Goal: Task Accomplishment & Management: Manage account settings

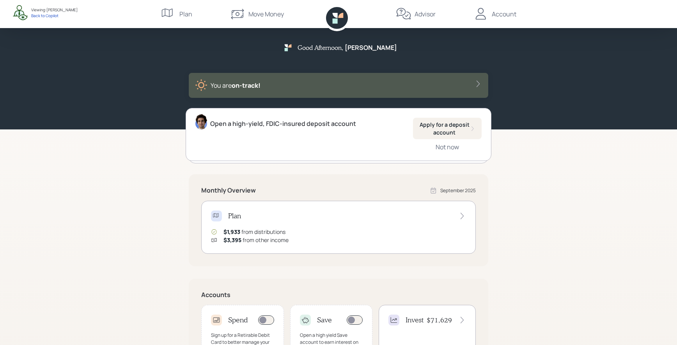
click at [186, 14] on div "Plan" at bounding box center [185, 13] width 13 height 9
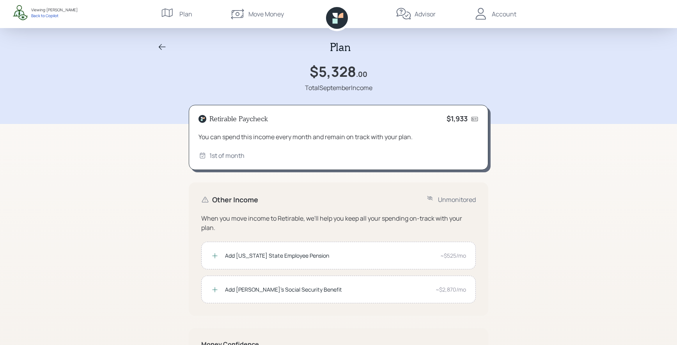
click at [503, 13] on div "Account" at bounding box center [504, 13] width 25 height 9
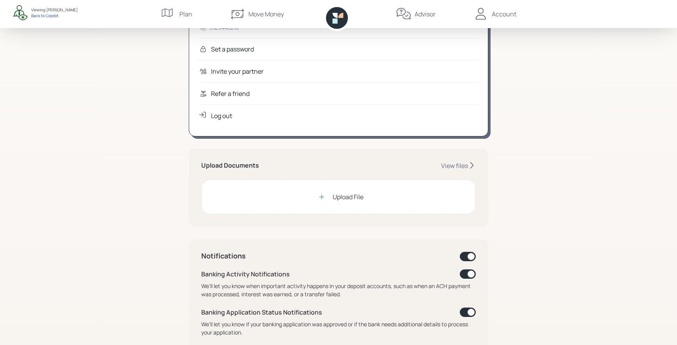
scroll to position [77, 0]
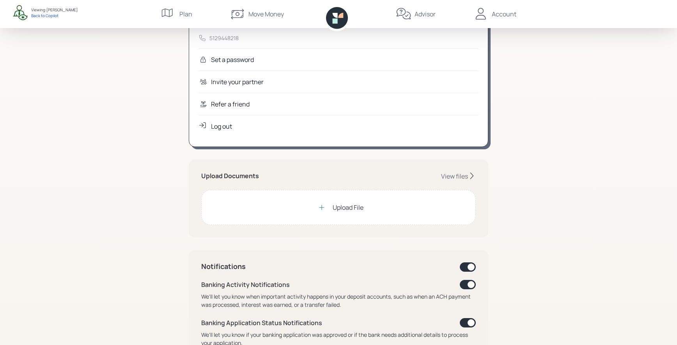
click at [452, 196] on div "Upload File" at bounding box center [338, 207] width 275 height 35
click at [455, 177] on div "View files" at bounding box center [454, 176] width 27 height 9
